Goal: Task Accomplishment & Management: Complete application form

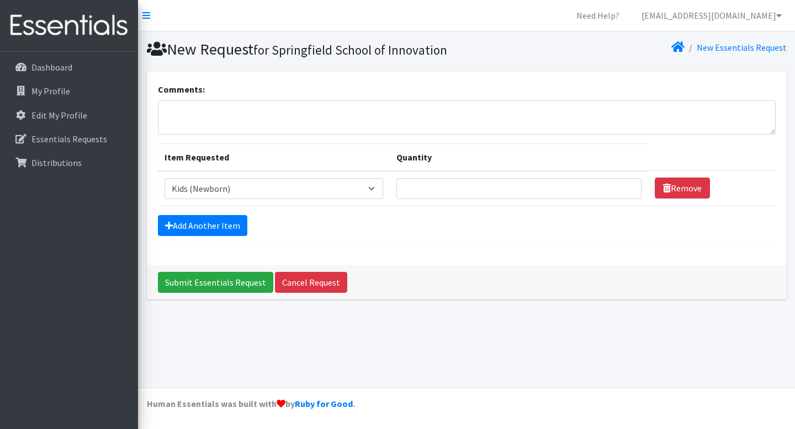
select select "15056"
click at [384, 190] on select "Select an item 1 month period supply kit Kids (Newborn) Kids (Size 1) Kids (Siz…" at bounding box center [274, 188] width 219 height 21
click at [165, 178] on select "Select an item 1 month period supply kit Kids (Newborn) Kids (Size 1) Kids (Siz…" at bounding box center [274, 188] width 219 height 21
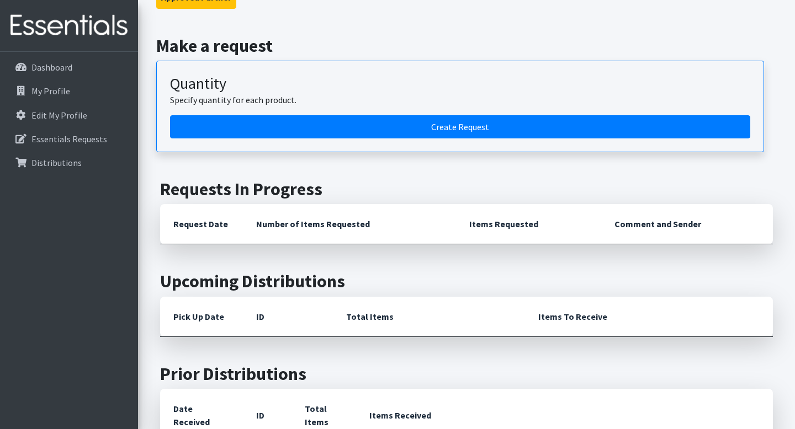
scroll to position [265, 0]
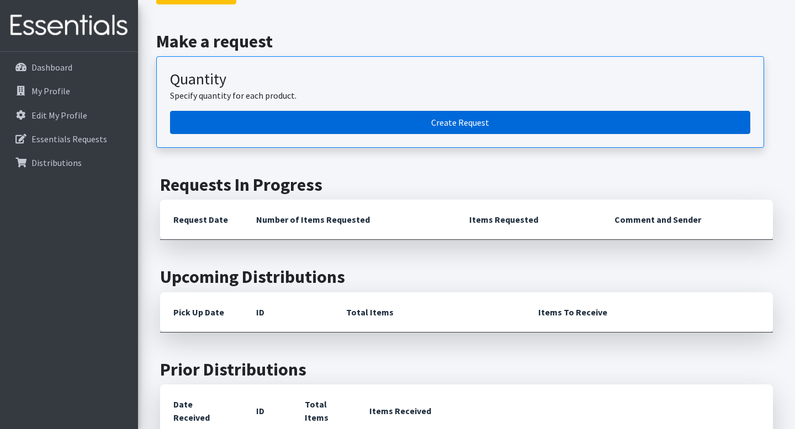
click at [496, 119] on link "Create Request" at bounding box center [460, 122] width 580 height 23
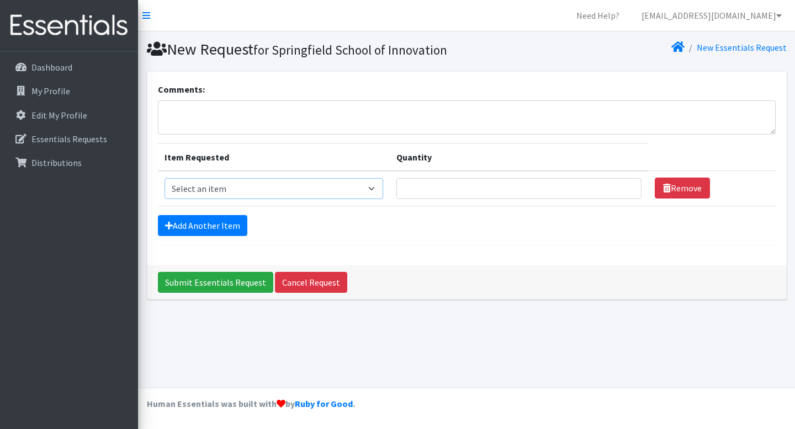
click at [384, 185] on select "Select an item 1 month period supply kit Kids (Newborn) Kids (Size 1) Kids (Siz…" at bounding box center [274, 188] width 219 height 21
select select "15056"
click at [165, 178] on select "Select an item 1 month period supply kit Kids (Newborn) Kids (Size 1) Kids (Siz…" at bounding box center [274, 188] width 219 height 21
click at [615, 186] on input "1" at bounding box center [518, 188] width 245 height 21
click at [616, 185] on input "2" at bounding box center [518, 188] width 245 height 21
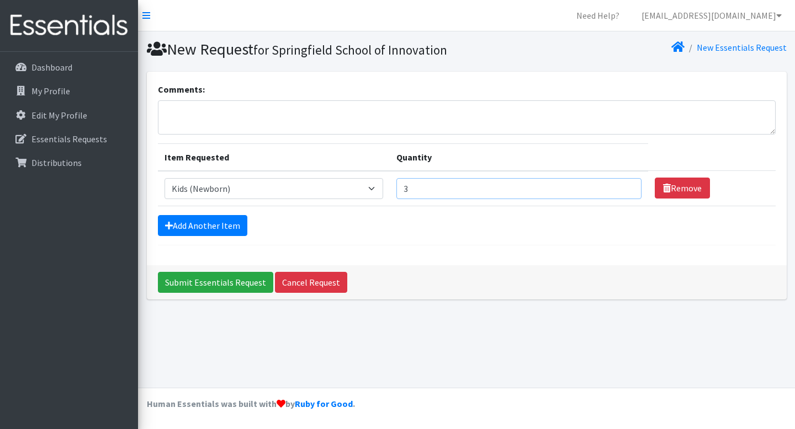
type input "3"
click at [616, 185] on input "3" at bounding box center [518, 188] width 245 height 21
click at [214, 223] on link "Add Another Item" at bounding box center [202, 225] width 89 height 21
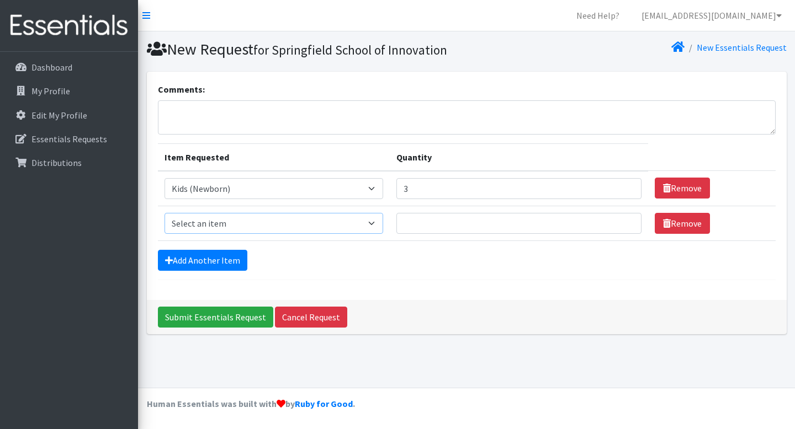
click at [384, 224] on select "Select an item 1 month period supply kit Kids (Newborn) Kids (Size 1) Kids (Siz…" at bounding box center [274, 223] width 219 height 21
select select "15051"
click at [165, 213] on select "Select an item 1 month period supply kit Kids (Newborn) Kids (Size 1) Kids (Siz…" at bounding box center [274, 223] width 219 height 21
click at [617, 220] on input "1" at bounding box center [518, 223] width 245 height 21
type input "2"
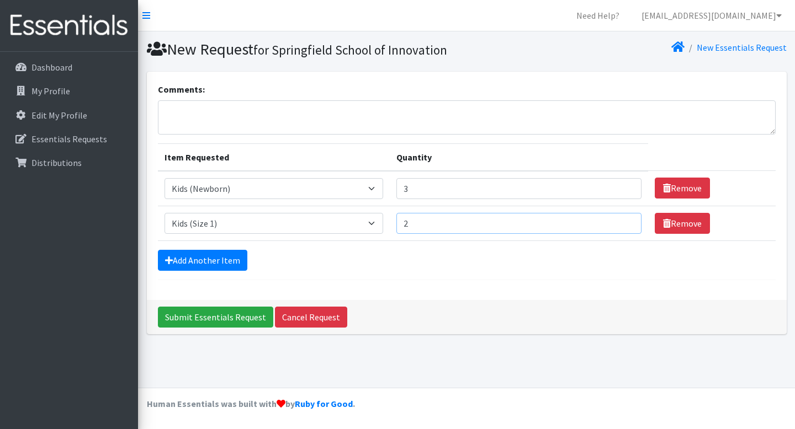
click at [617, 220] on input "2" at bounding box center [518, 223] width 245 height 21
click at [201, 254] on link "Add Another Item" at bounding box center [202, 260] width 89 height 21
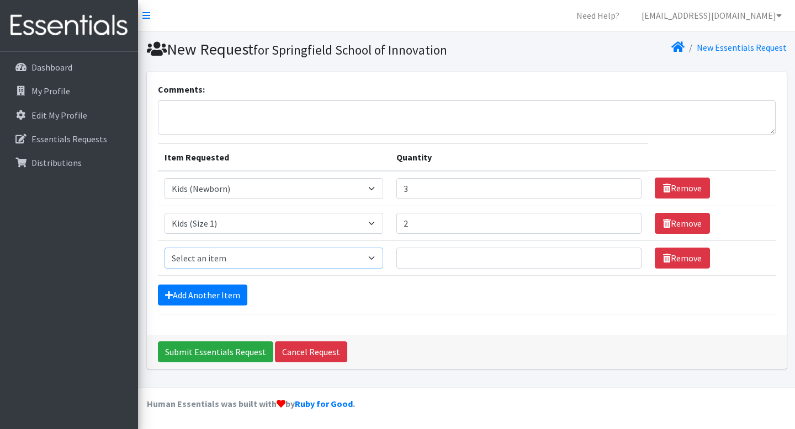
click at [384, 256] on select "Select an item 1 month period supply kit Kids (Newborn) Kids (Size 1) Kids (Siz…" at bounding box center [274, 258] width 219 height 21
select select "15038"
click at [165, 248] on select "Select an item 1 month period supply kit Kids (Newborn) Kids (Size 1) Kids (Siz…" at bounding box center [274, 258] width 219 height 21
click at [616, 255] on input "1" at bounding box center [518, 258] width 245 height 21
click at [616, 255] on input "2" at bounding box center [518, 258] width 245 height 21
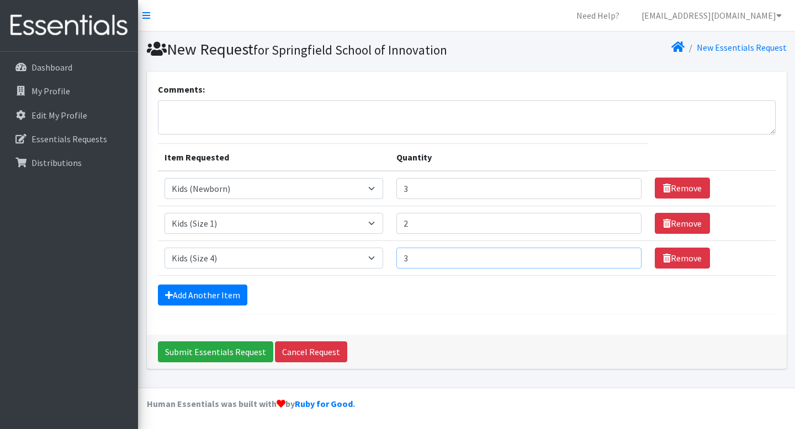
click at [616, 255] on input "3" at bounding box center [518, 258] width 245 height 21
type input "4"
click at [616, 255] on input "4" at bounding box center [518, 258] width 245 height 21
click at [234, 299] on link "Add Another Item" at bounding box center [202, 295] width 89 height 21
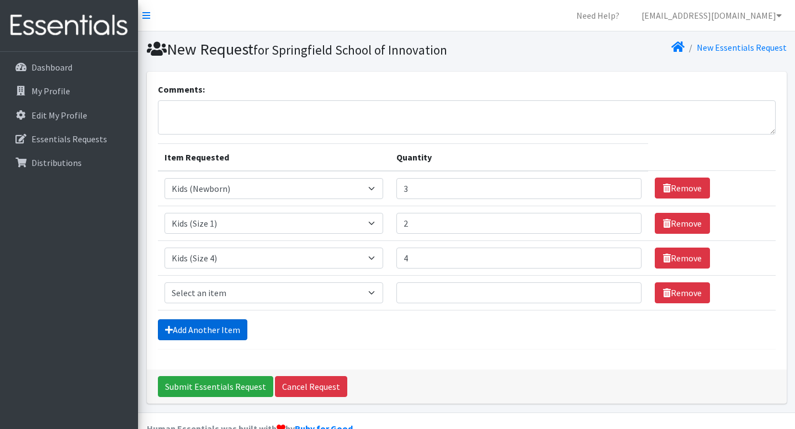
scroll to position [24, 0]
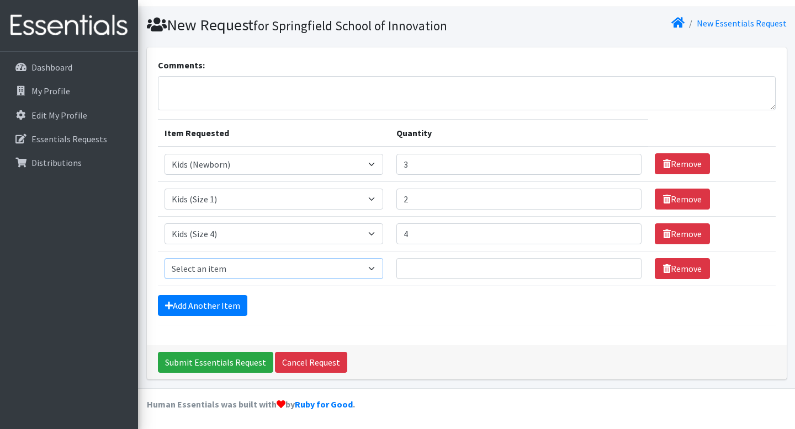
click at [303, 269] on select "Select an item 1 month period supply kit Kids (Newborn) Kids (Size 1) Kids (Siz…" at bounding box center [274, 268] width 219 height 21
select select "15044"
click at [165, 258] on select "Select an item 1 month period supply kit Kids (Newborn) Kids (Size 1) Kids (Siz…" at bounding box center [274, 268] width 219 height 21
click at [618, 266] on input "1" at bounding box center [518, 268] width 245 height 21
click at [618, 266] on input "2" at bounding box center [518, 268] width 245 height 21
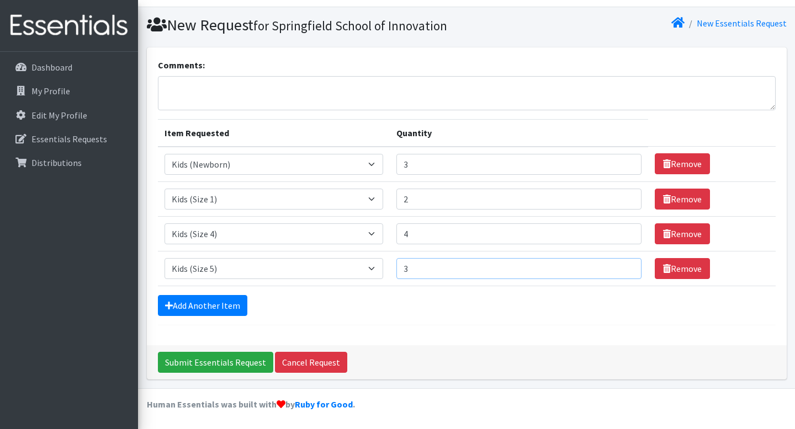
click at [618, 266] on input "3" at bounding box center [518, 268] width 245 height 21
click at [618, 266] on input "4" at bounding box center [518, 268] width 245 height 21
type input "5"
click at [618, 266] on input "5" at bounding box center [518, 268] width 245 height 21
click at [222, 304] on link "Add Another Item" at bounding box center [202, 305] width 89 height 21
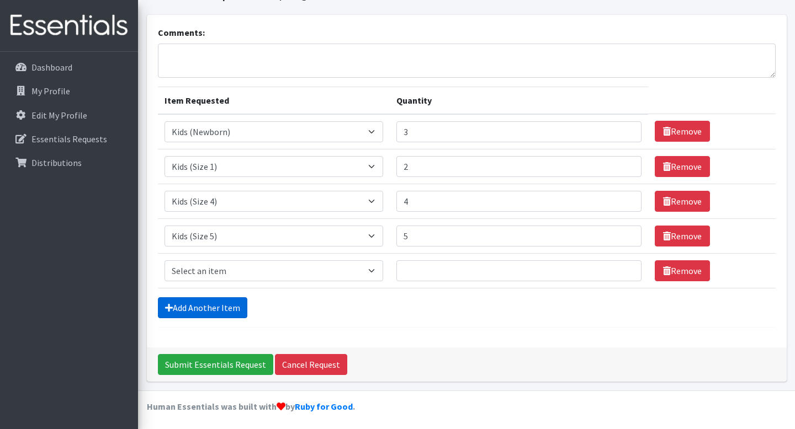
scroll to position [59, 0]
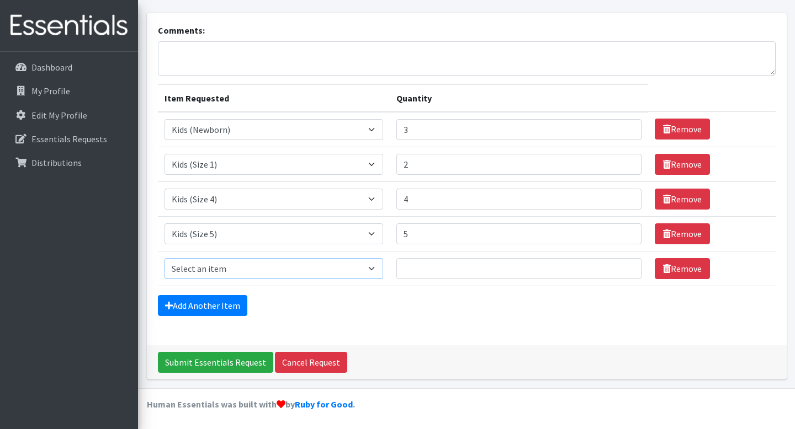
click at [267, 264] on select "Select an item 1 month period supply kit Kids (Newborn) Kids (Size 1) Kids (Siz…" at bounding box center [274, 268] width 219 height 21
select select "15071"
click at [165, 258] on select "Select an item 1 month period supply kit Kids (Newborn) Kids (Size 1) Kids (Siz…" at bounding box center [274, 268] width 219 height 21
click at [617, 267] on input "1" at bounding box center [518, 268] width 245 height 21
type input "2"
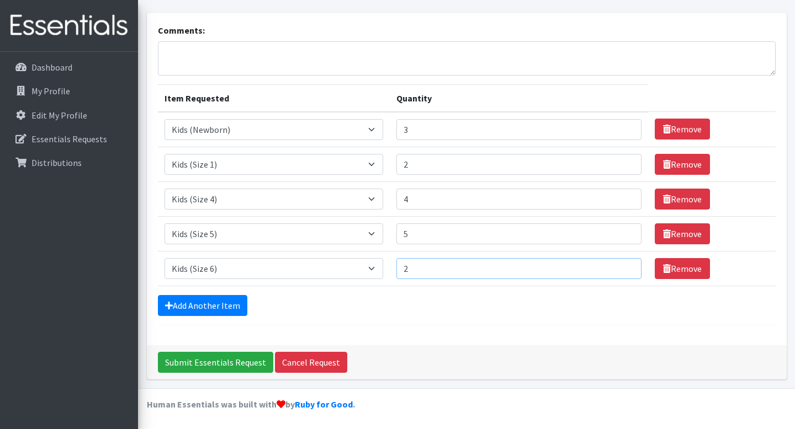
click at [617, 267] on input "2" at bounding box center [518, 268] width 245 height 21
click at [214, 307] on link "Add Another Item" at bounding box center [202, 305] width 89 height 21
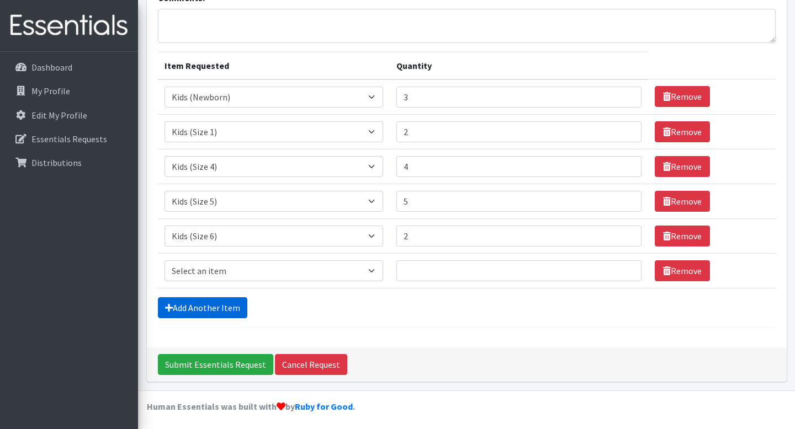
scroll to position [94, 0]
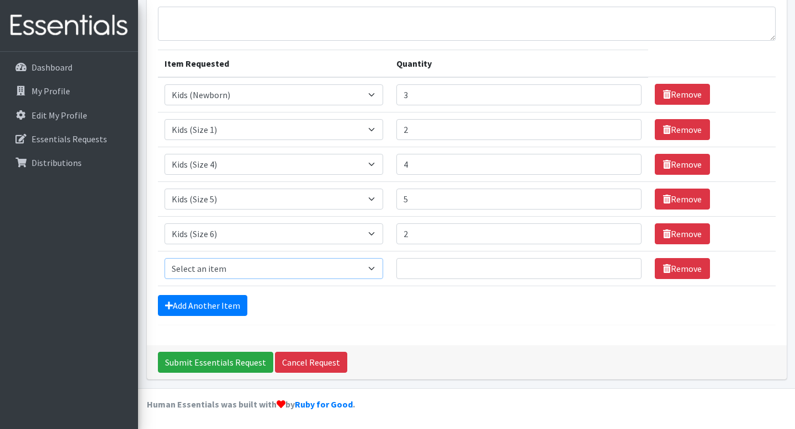
click at [384, 266] on select "Select an item 1 month period supply kit Kids (Newborn) Kids (Size 1) Kids (Siz…" at bounding box center [274, 268] width 219 height 21
select select "15045"
click at [165, 258] on select "Select an item 1 month period supply kit Kids (Newborn) Kids (Size 1) Kids (Siz…" at bounding box center [274, 268] width 219 height 21
click at [618, 267] on input "1" at bounding box center [518, 268] width 245 height 21
click at [618, 267] on input "2" at bounding box center [518, 268] width 245 height 21
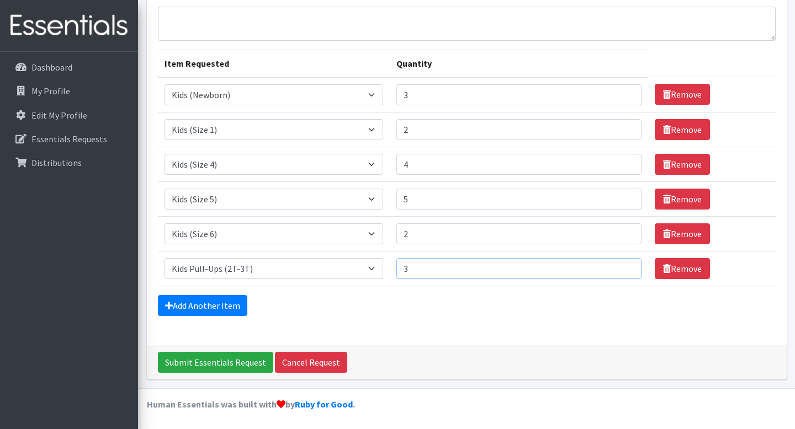
click at [618, 267] on input "3" at bounding box center [518, 268] width 245 height 21
type input "4"
click at [618, 267] on input "4" at bounding box center [518, 268] width 245 height 21
click at [226, 300] on link "Add Another Item" at bounding box center [202, 305] width 89 height 21
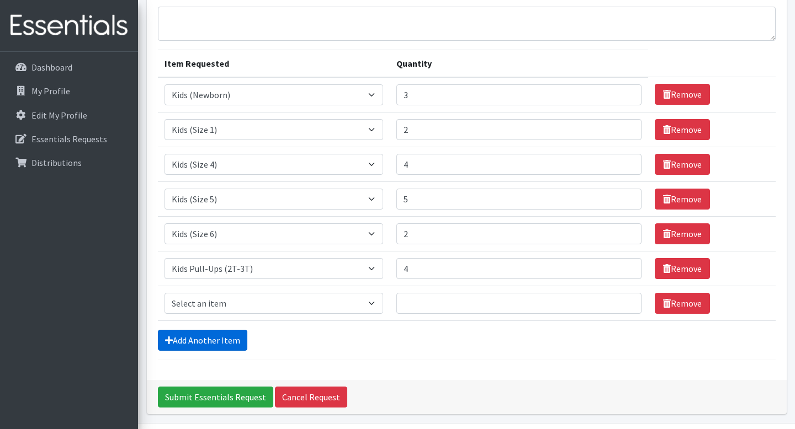
scroll to position [129, 0]
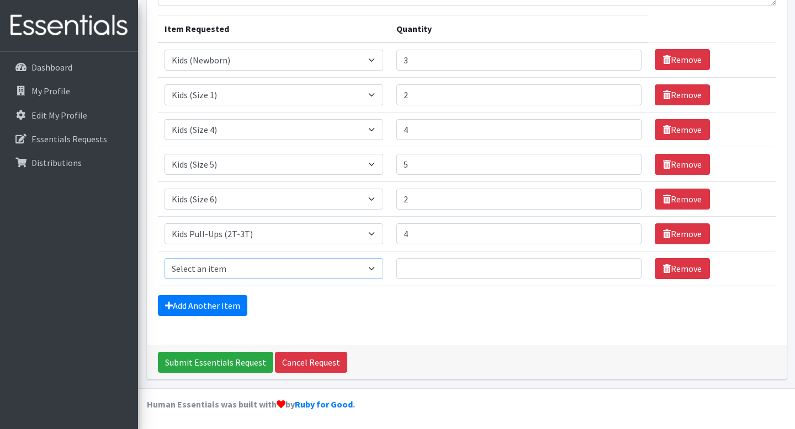
click at [384, 270] on select "Select an item 1 month period supply kit Kids (Newborn) Kids (Size 1) Kids (Siz…" at bounding box center [274, 268] width 219 height 21
select select "15040"
click at [165, 258] on select "Select an item 1 month period supply kit Kids (Newborn) Kids (Size 1) Kids (Siz…" at bounding box center [274, 268] width 219 height 21
click at [619, 263] on input "1" at bounding box center [518, 268] width 245 height 21
click at [619, 263] on input "2" at bounding box center [518, 268] width 245 height 21
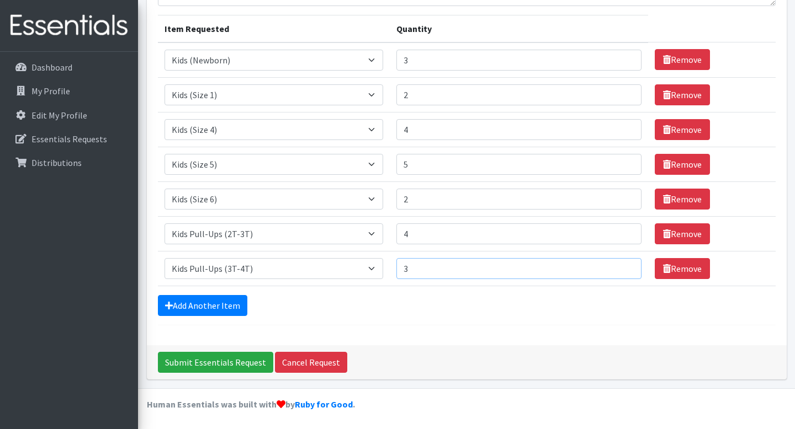
click at [619, 263] on input "3" at bounding box center [518, 268] width 245 height 21
type input "4"
click at [619, 263] on input "4" at bounding box center [518, 268] width 245 height 21
click at [210, 295] on link "Add Another Item" at bounding box center [202, 305] width 89 height 21
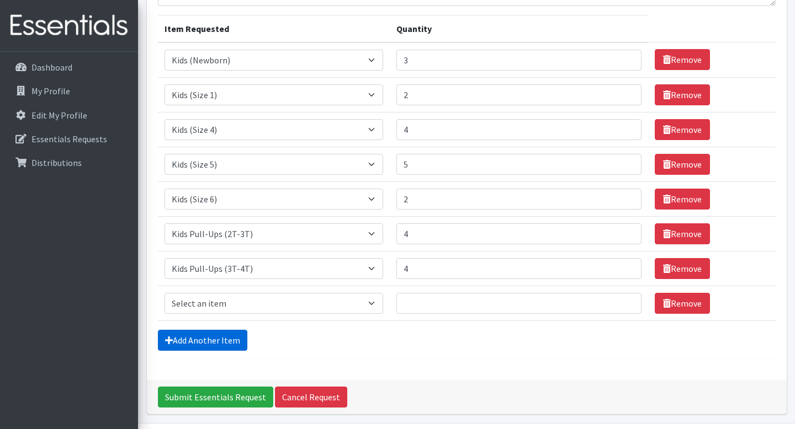
scroll to position [163, 0]
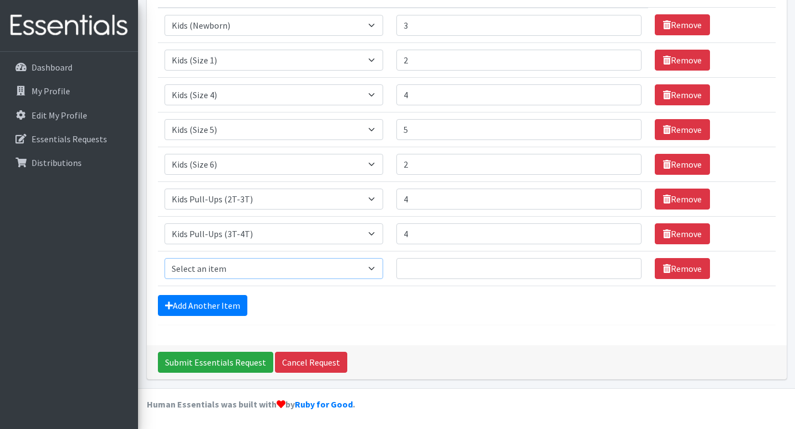
click at [262, 265] on select "Select an item 1 month period supply kit Kids (Newborn) Kids (Size 1) Kids (Siz…" at bounding box center [274, 268] width 219 height 21
click at [238, 362] on input "Submit Essentials Request" at bounding box center [215, 362] width 115 height 21
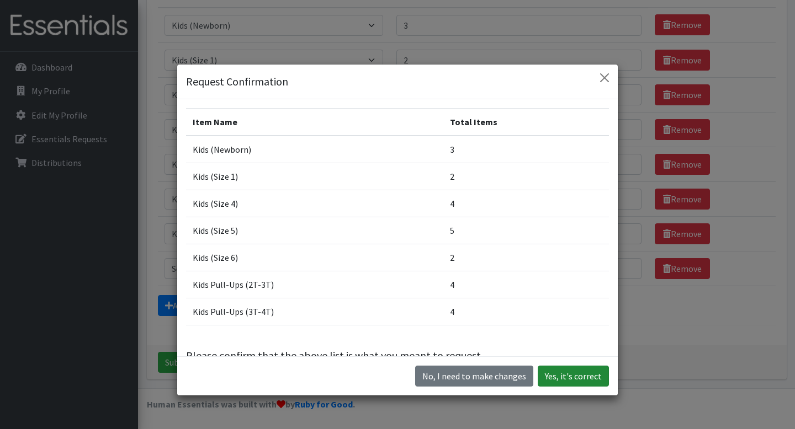
click at [574, 370] on button "Yes, it's correct" at bounding box center [573, 376] width 71 height 21
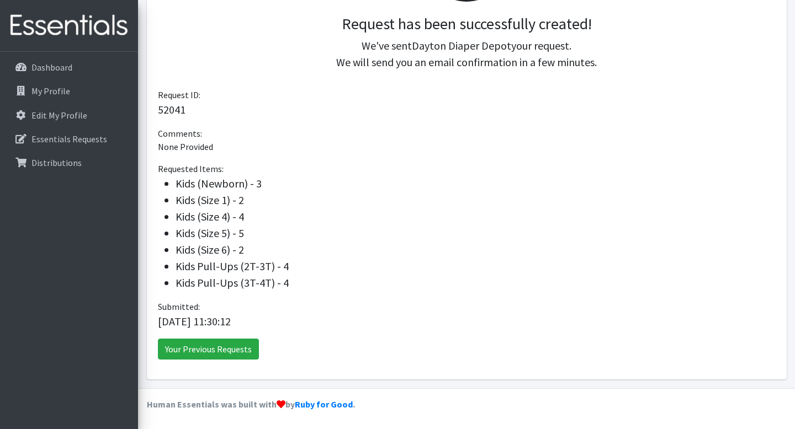
scroll to position [248, 0]
click at [75, 69] on link "Dashboard" at bounding box center [68, 67] width 129 height 22
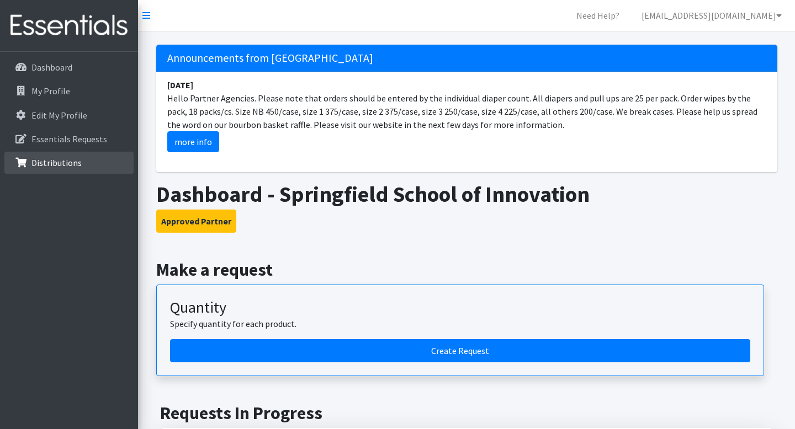
click at [64, 165] on p "Distributions" at bounding box center [56, 162] width 50 height 11
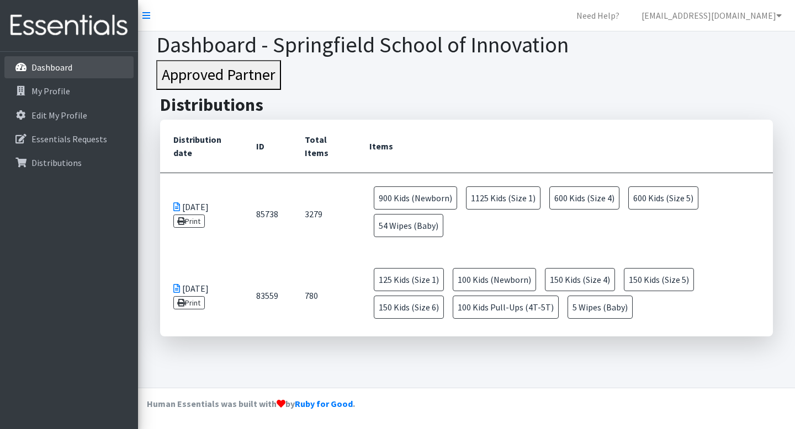
click at [44, 73] on link "Dashboard" at bounding box center [68, 67] width 129 height 22
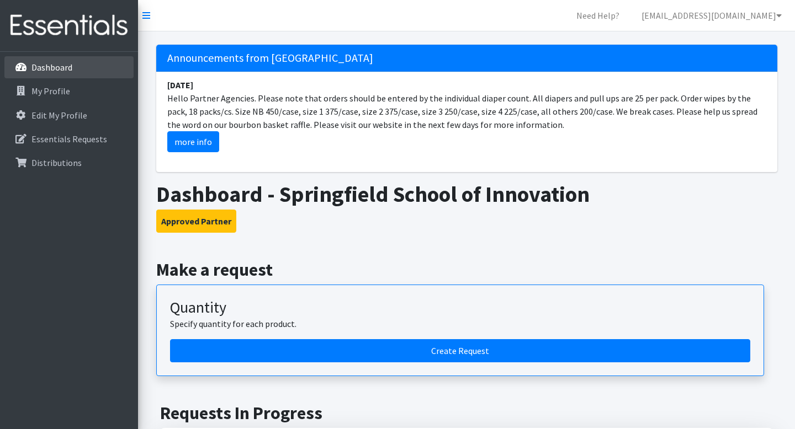
click at [55, 66] on p "Dashboard" at bounding box center [51, 67] width 41 height 11
